Goal: Task Accomplishment & Management: Manage account settings

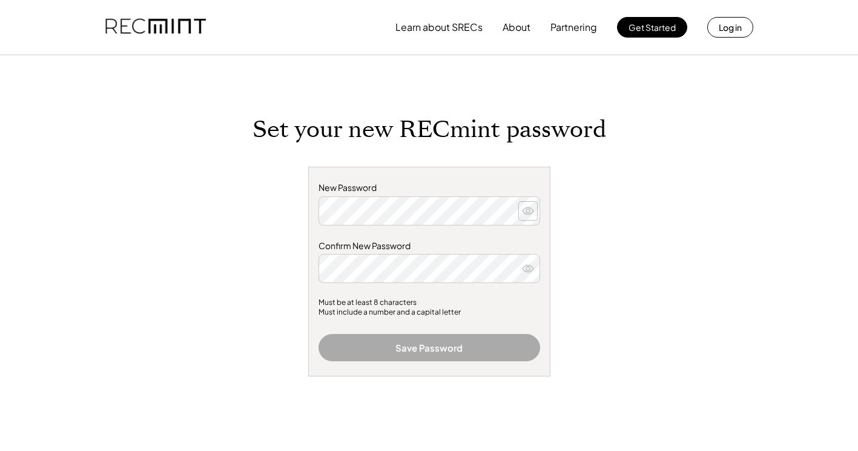
click at [526, 212] on icon at bounding box center [528, 211] width 12 height 12
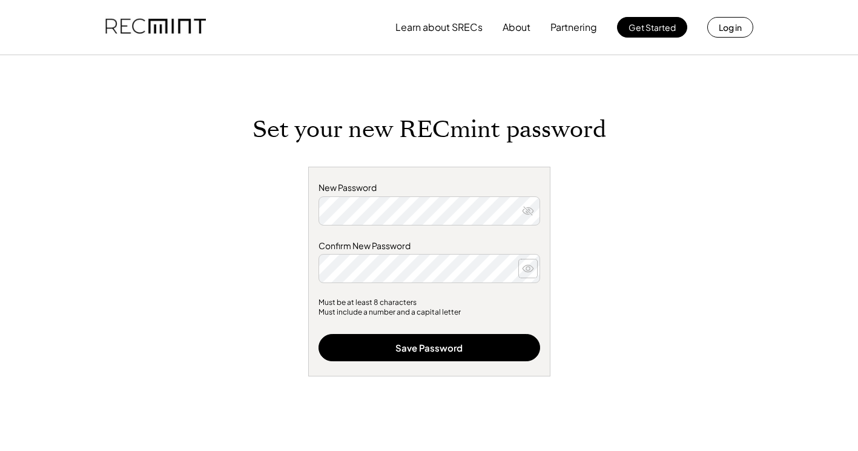
click at [531, 268] on icon at bounding box center [528, 268] width 12 height 12
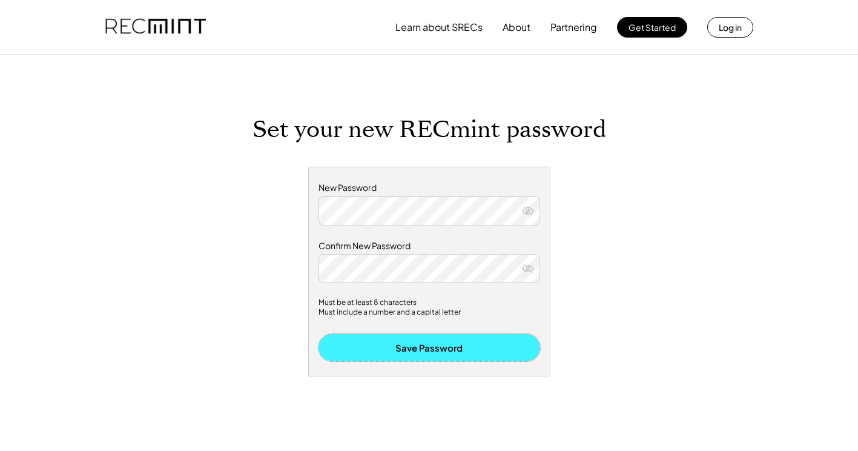
click at [471, 350] on button "Save Password" at bounding box center [430, 347] width 222 height 27
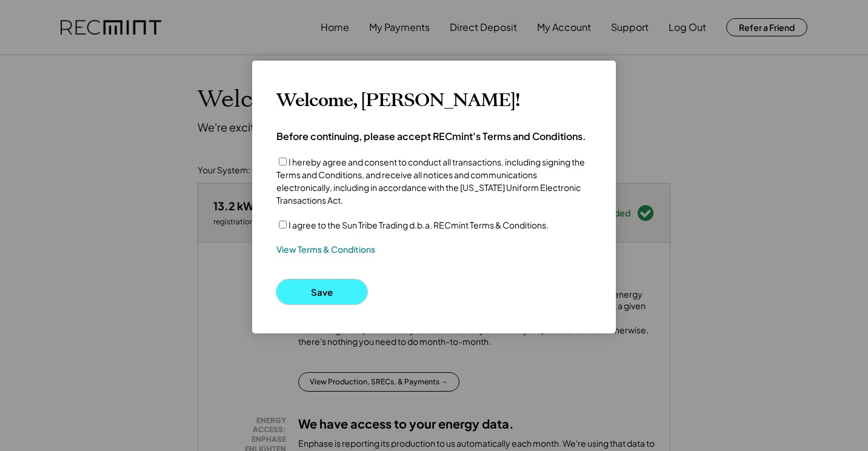
click at [314, 293] on button "Save" at bounding box center [321, 291] width 91 height 25
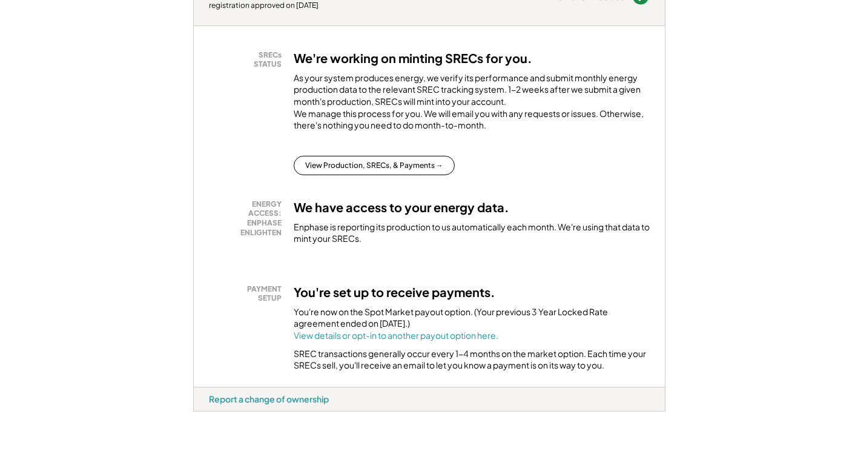
scroll to position [187, 0]
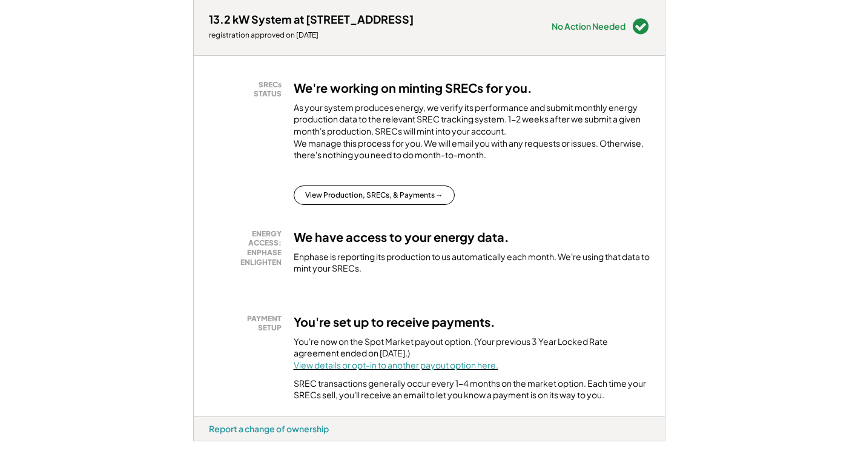
click at [340, 370] on font "View details or opt-in to another payout option here." at bounding box center [396, 364] width 205 height 11
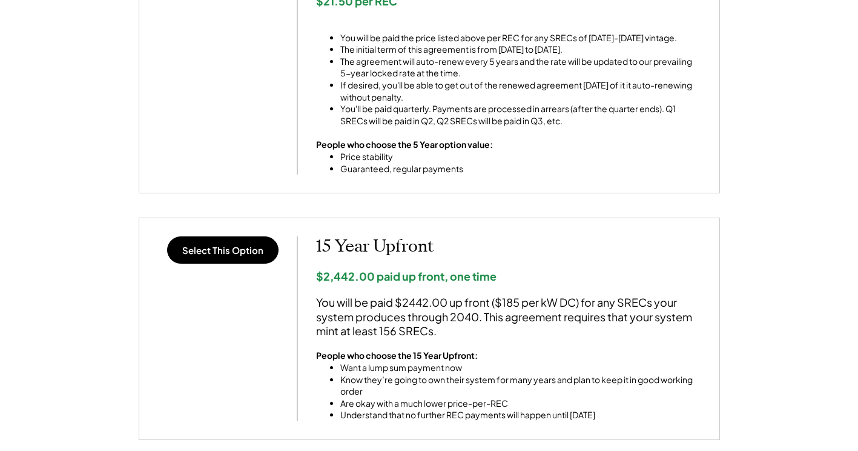
scroll to position [909, 0]
